Goal: Task Accomplishment & Management: Complete application form

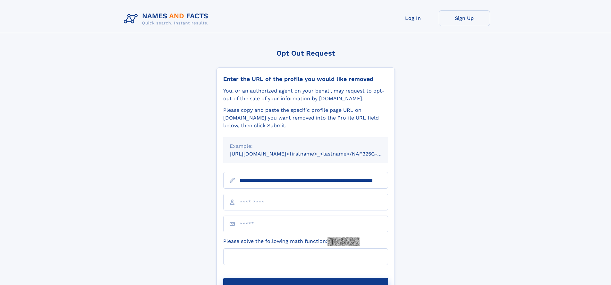
scroll to position [0, 56]
type input "**********"
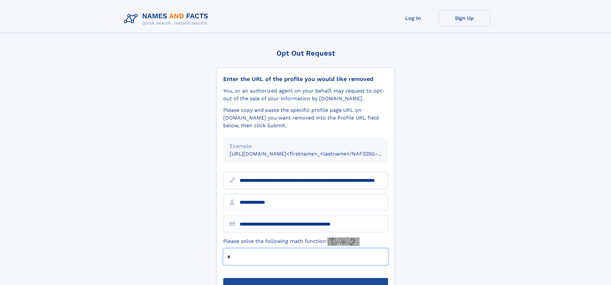
type input "*"
click at [306, 278] on button "Submit Opt Out Request" at bounding box center [305, 288] width 165 height 21
